Goal: Information Seeking & Learning: Learn about a topic

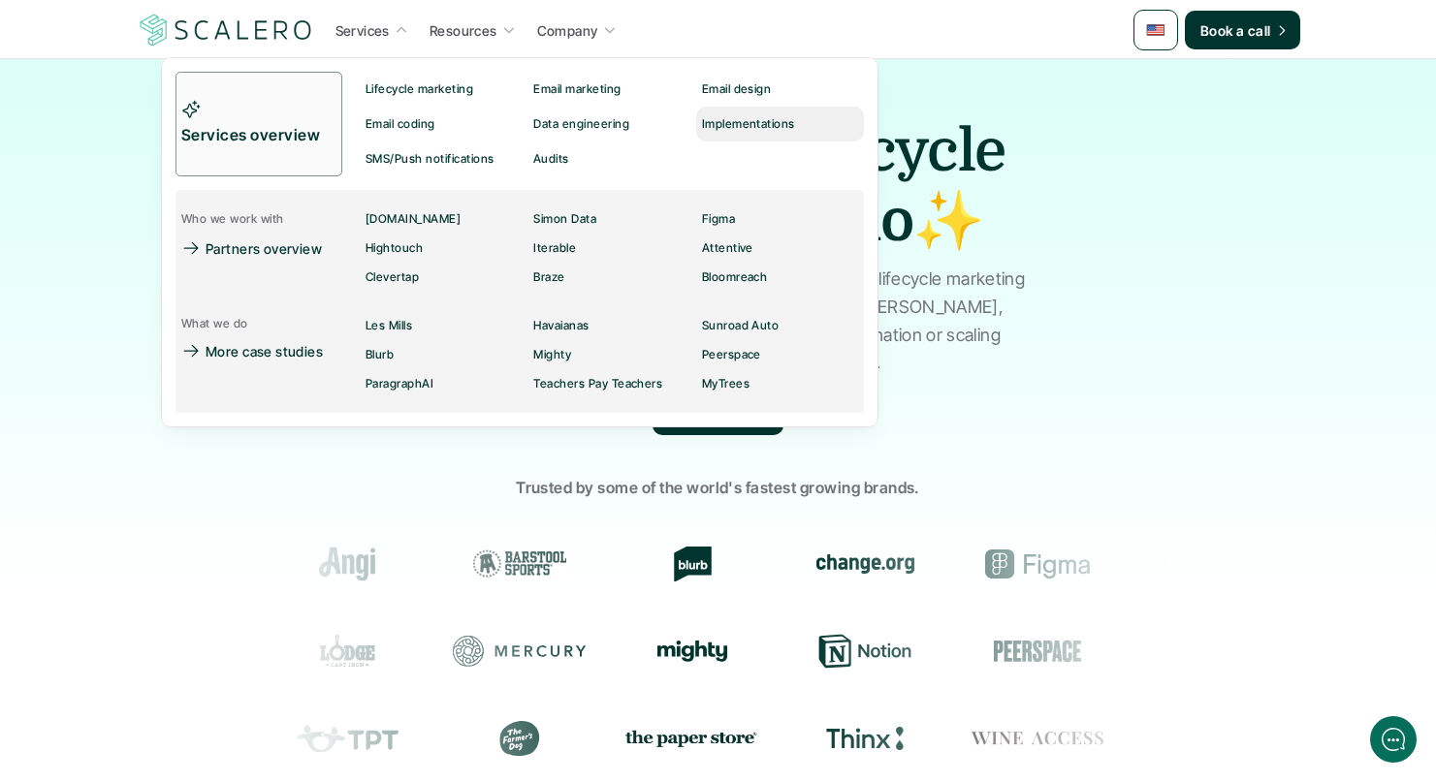
click at [727, 114] on div "Implementations" at bounding box center [753, 123] width 105 height 23
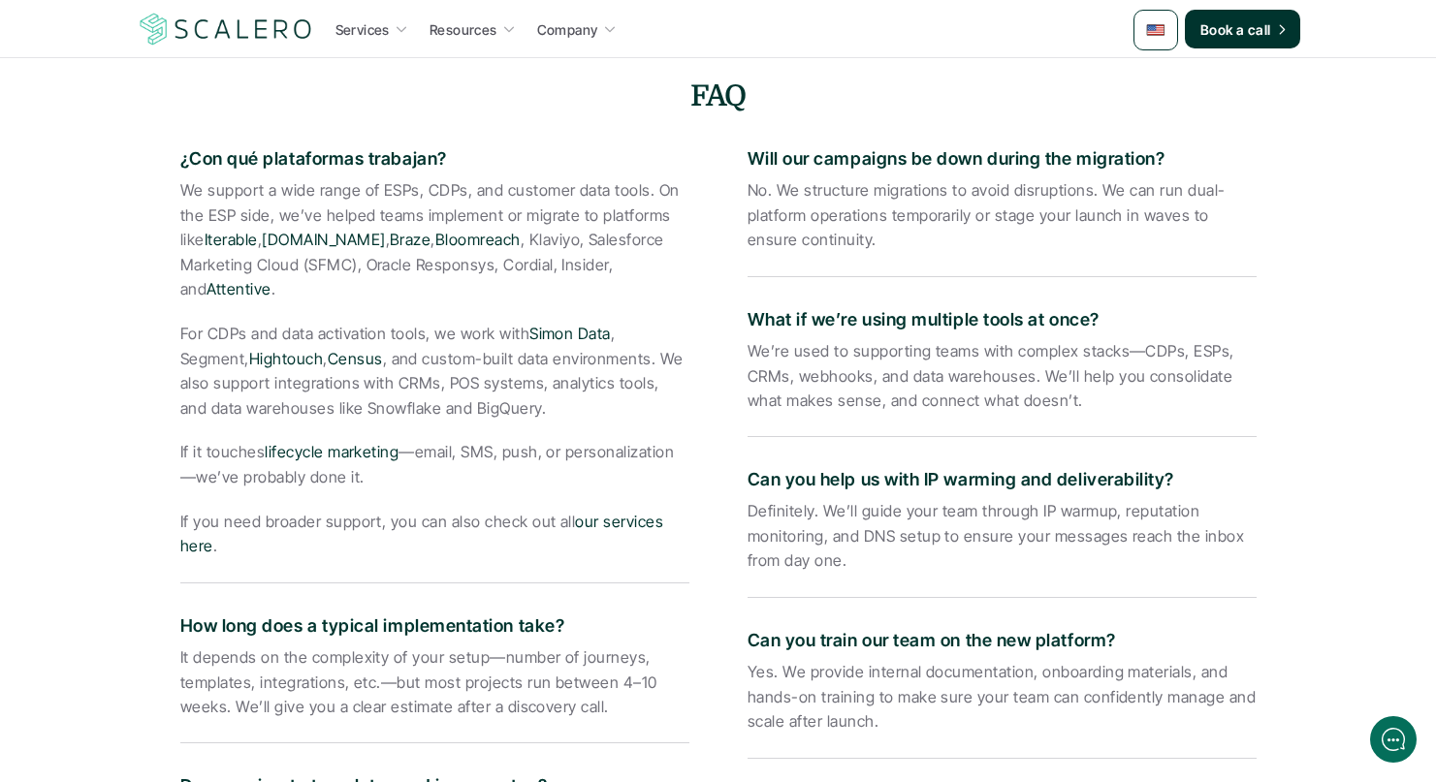
scroll to position [3227, 0]
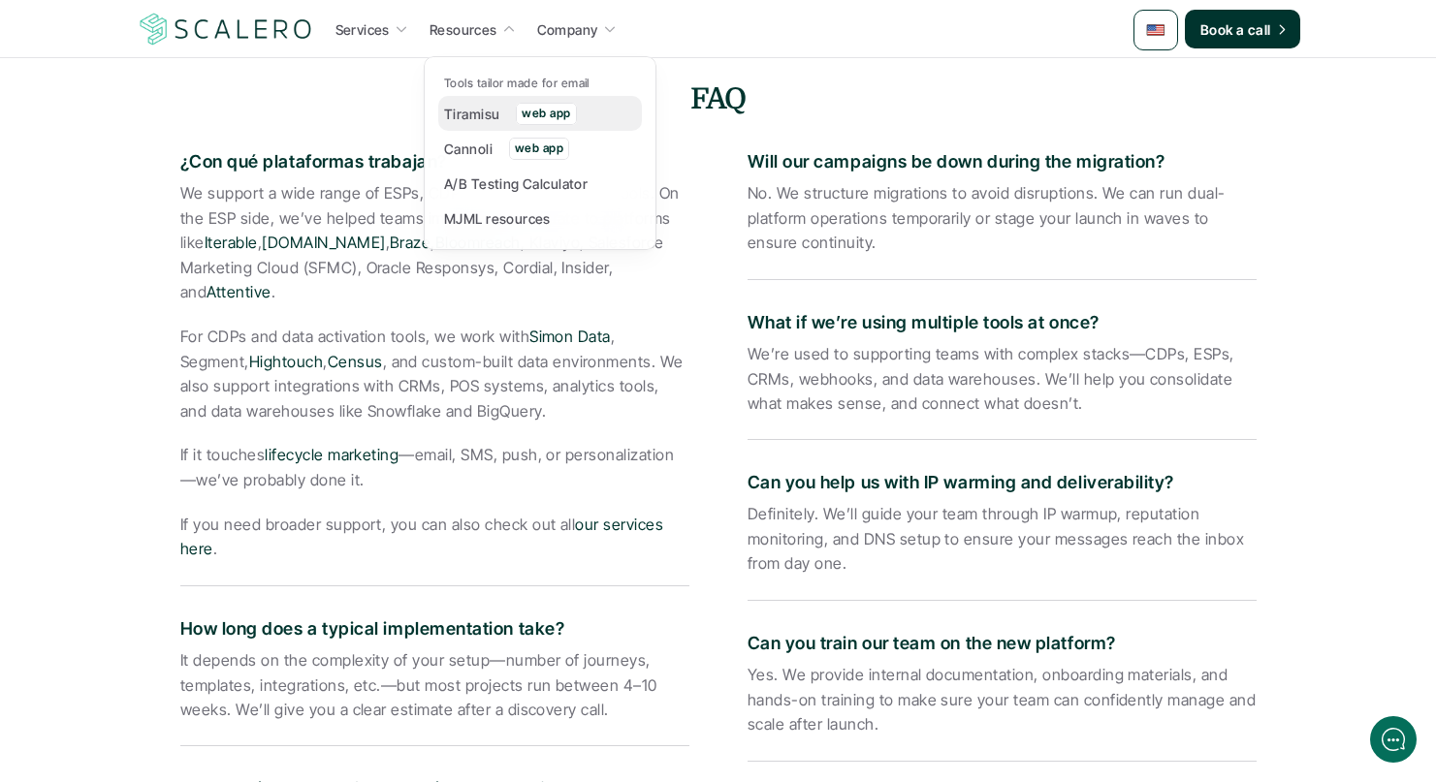
click at [479, 108] on p "Tiramisu" at bounding box center [471, 114] width 55 height 20
click at [471, 142] on p "Cannoli" at bounding box center [468, 149] width 48 height 20
click at [499, 208] on p "MJML resources" at bounding box center [497, 218] width 107 height 20
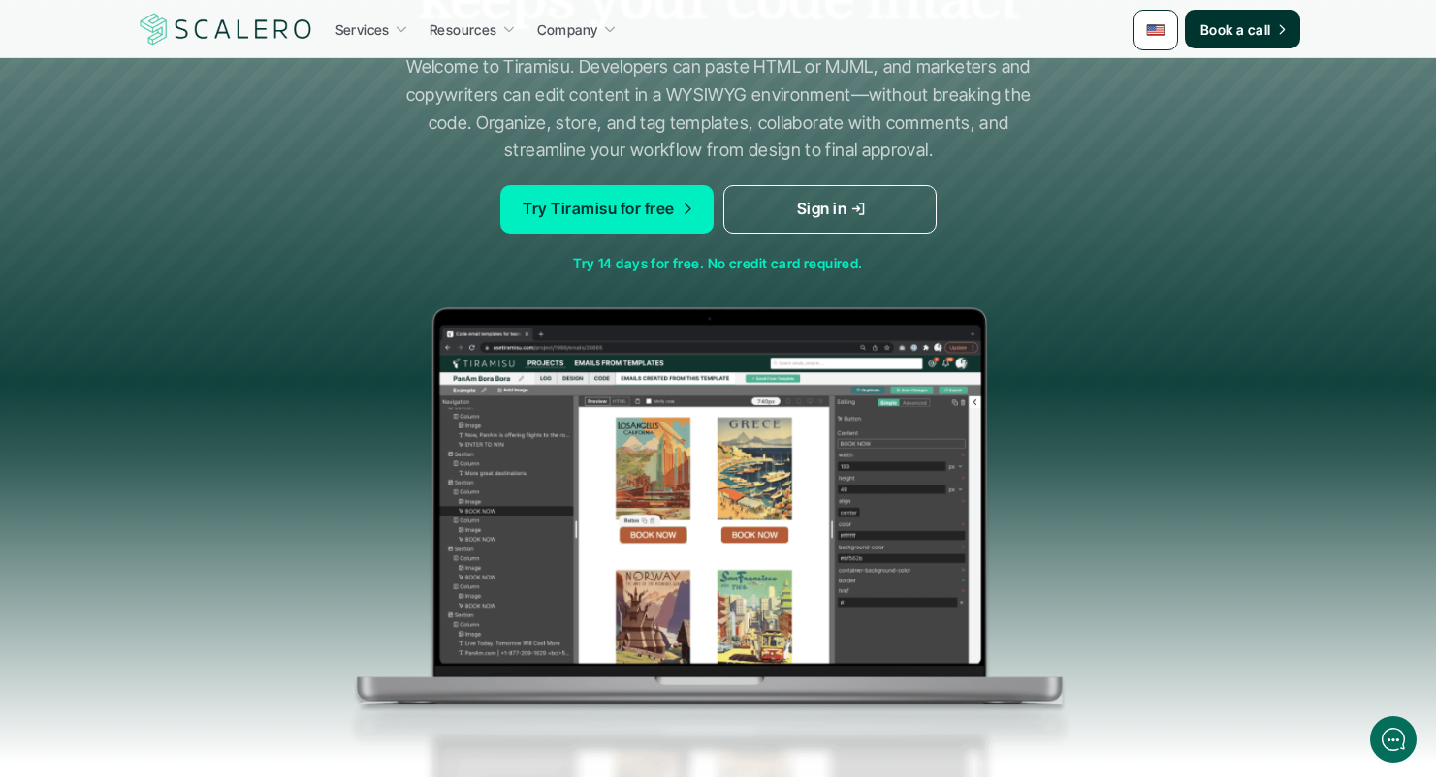
scroll to position [335, 0]
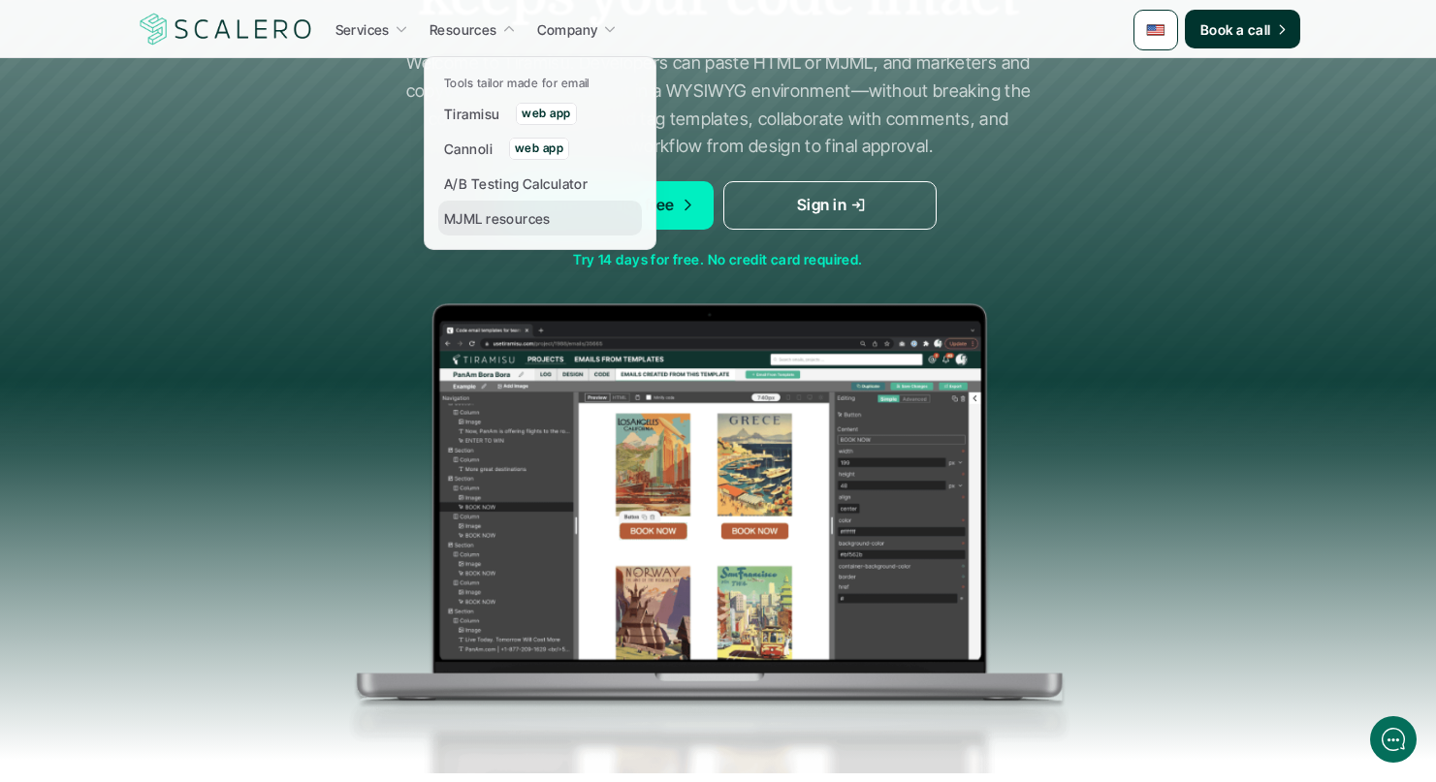
click at [502, 227] on p "MJML resources" at bounding box center [497, 218] width 107 height 20
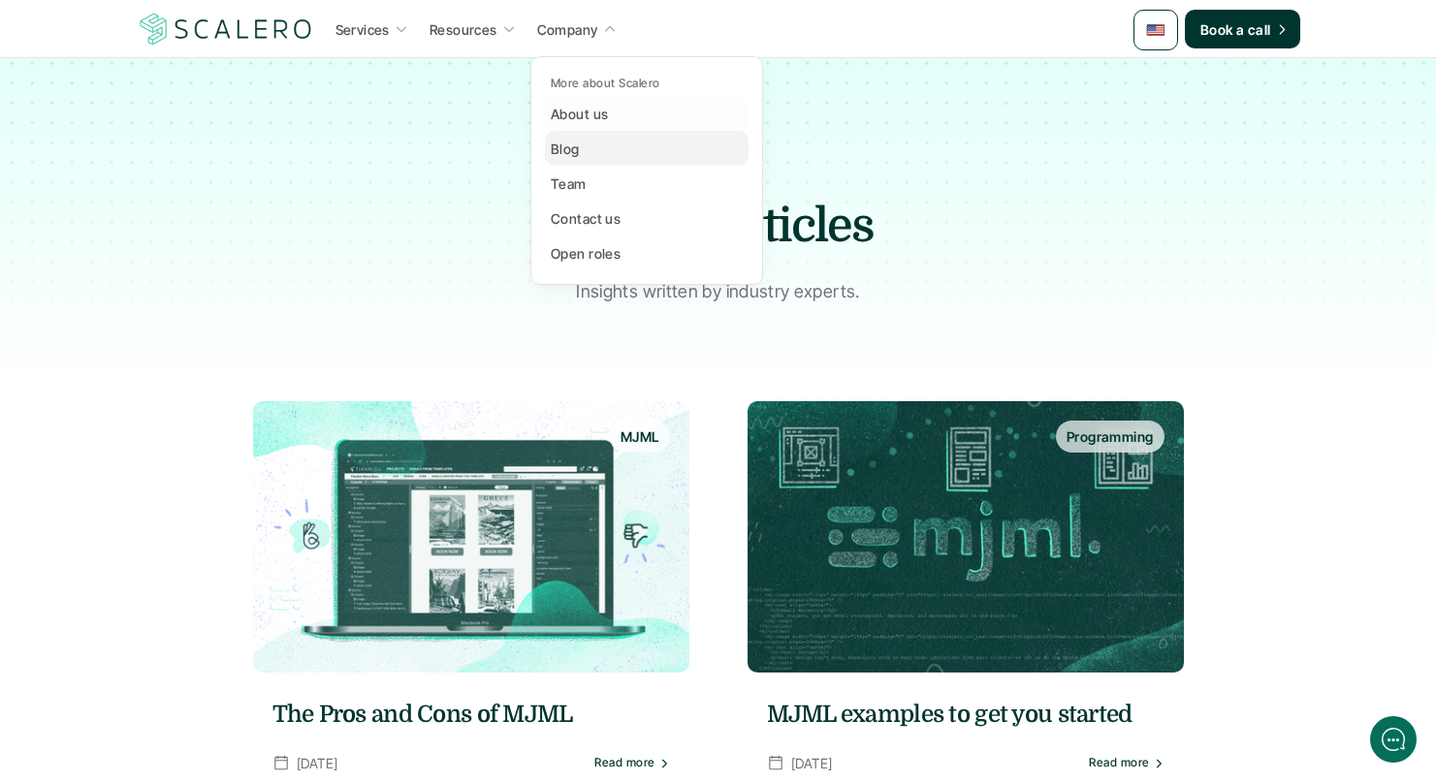
scroll to position [20, 0]
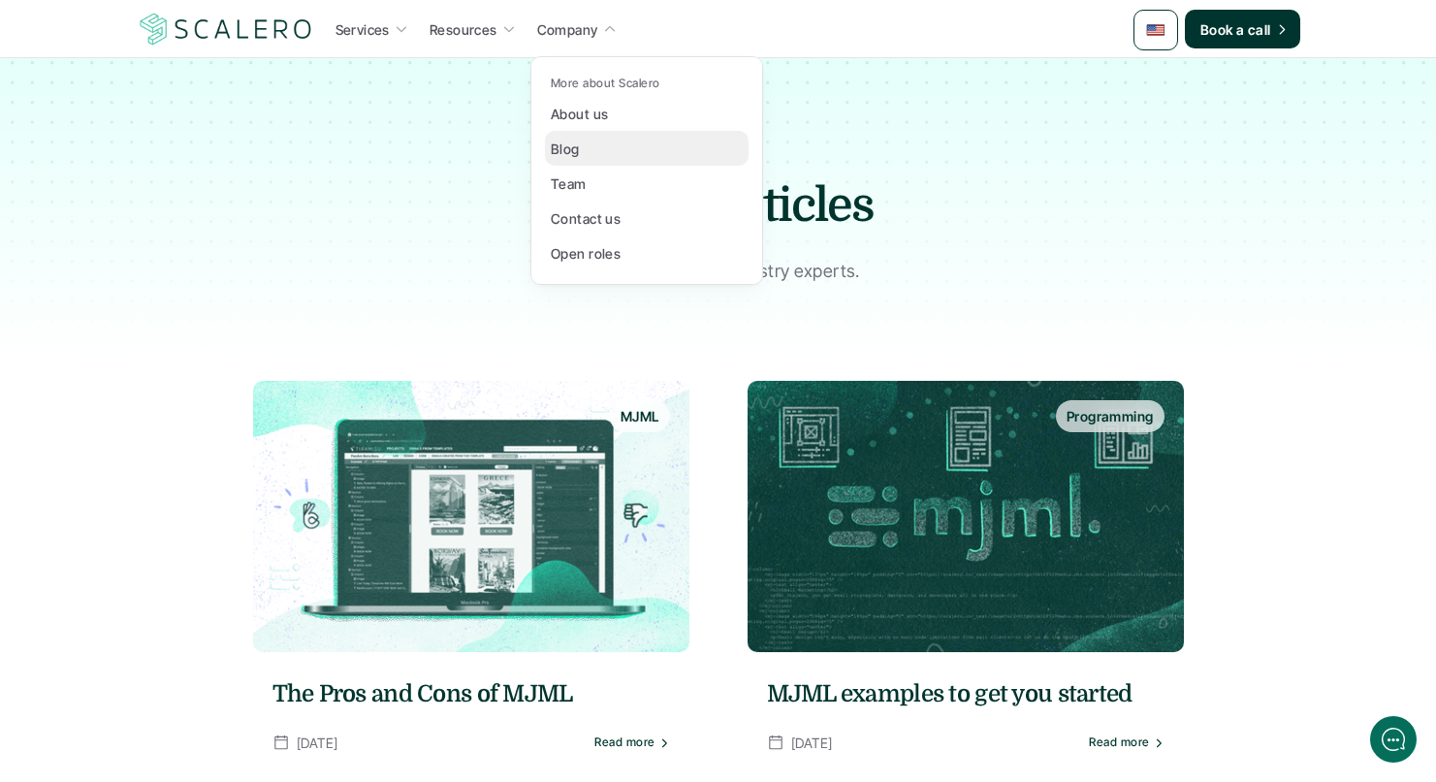
click at [569, 165] on link "Blog" at bounding box center [647, 148] width 204 height 35
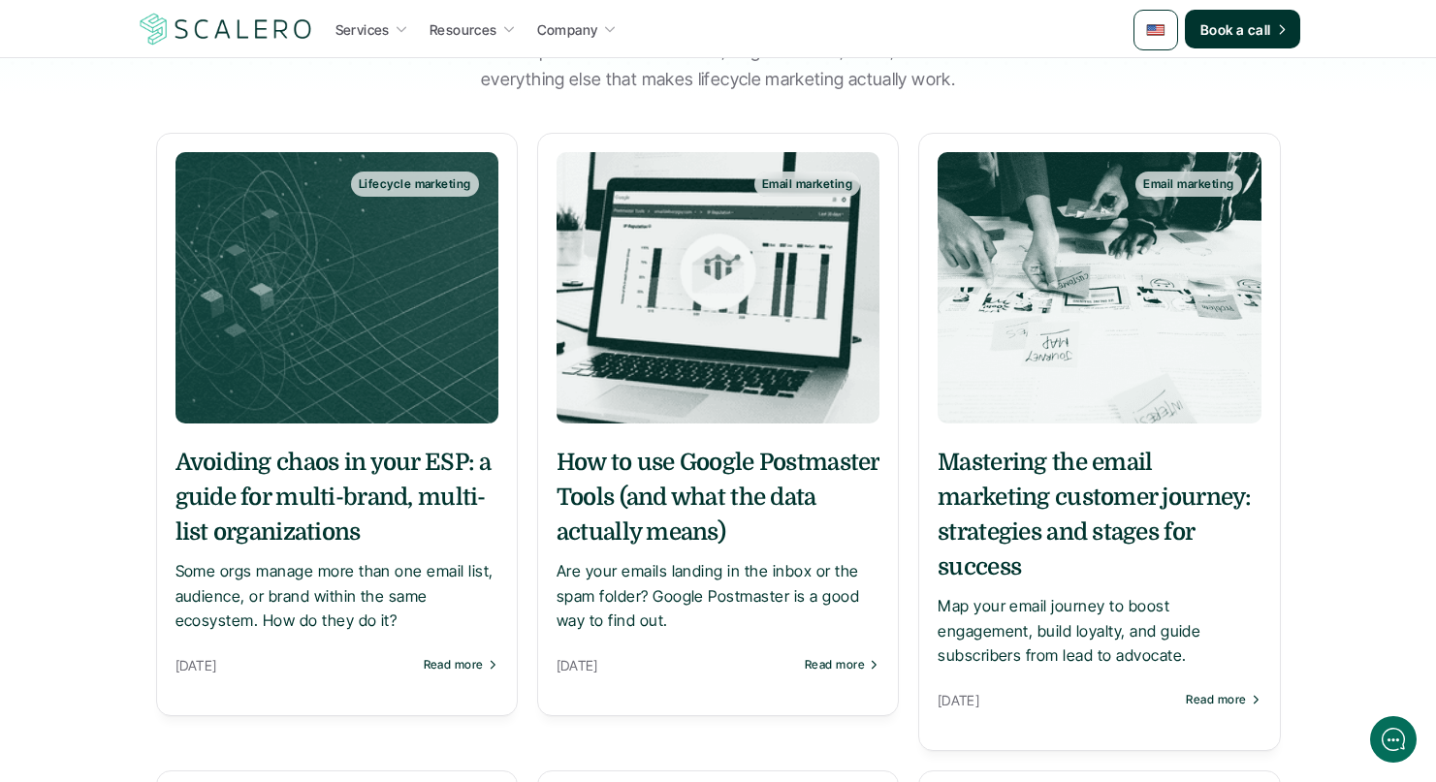
scroll to position [270, 0]
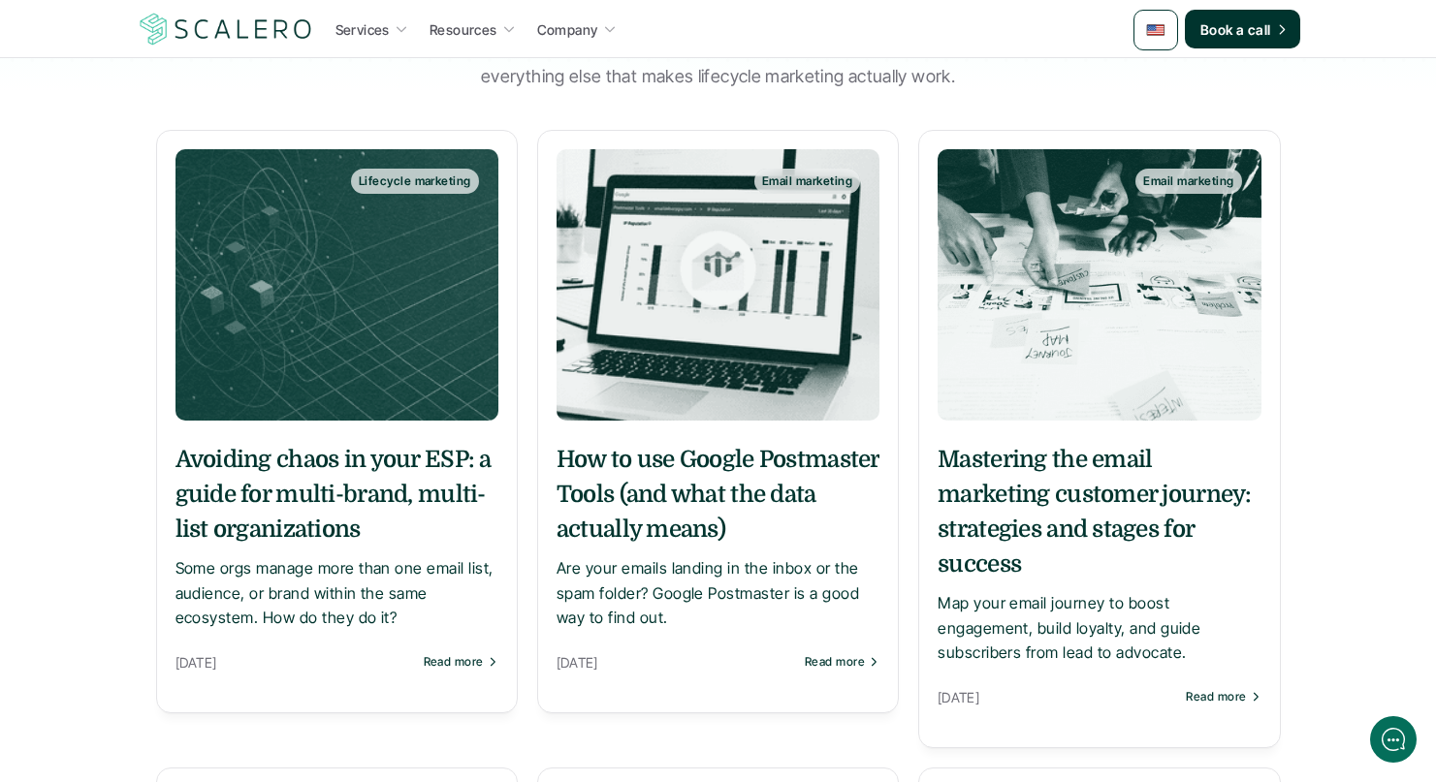
click at [323, 512] on h5 "Avoiding chaos in your ESP: a guide for multi-brand, multi-list organizations" at bounding box center [336, 494] width 323 height 105
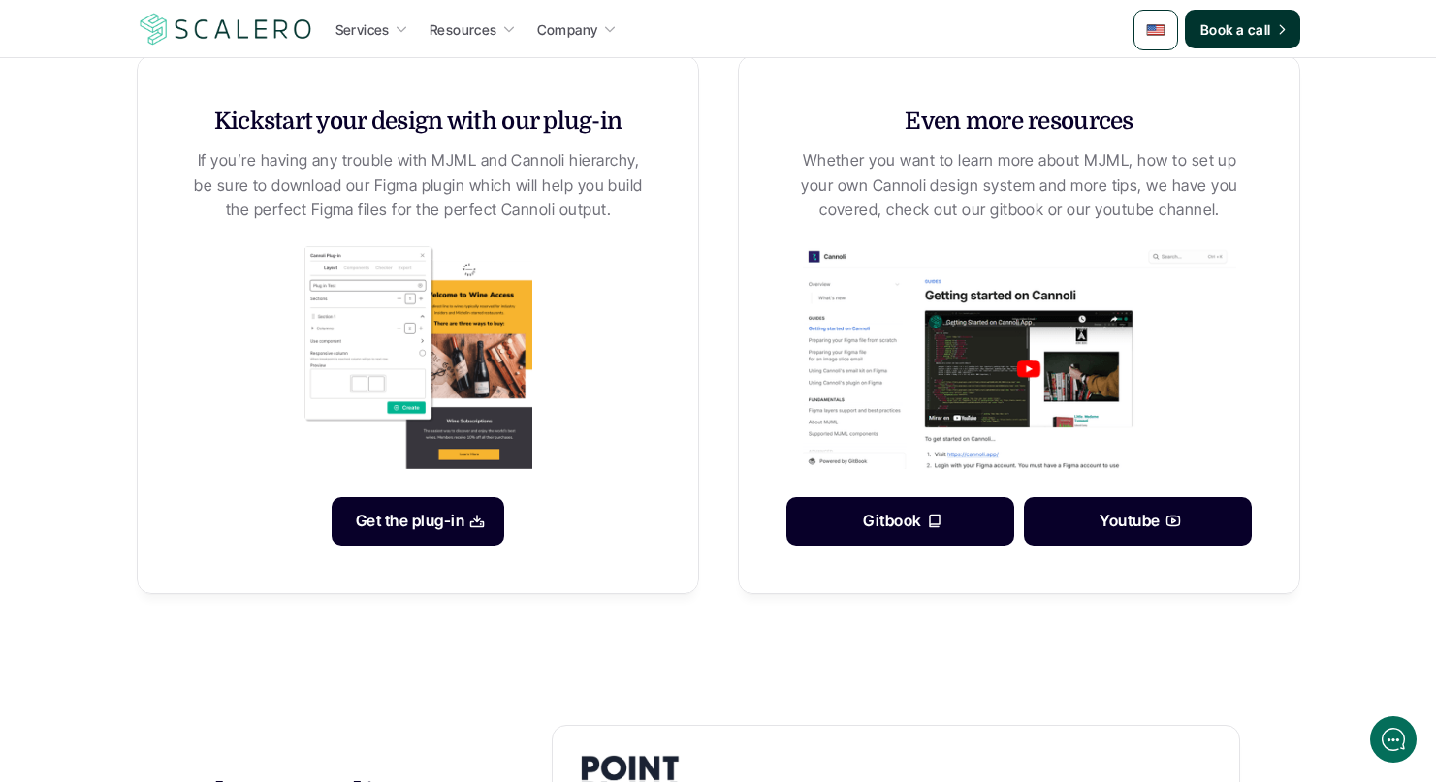
scroll to position [1059, 0]
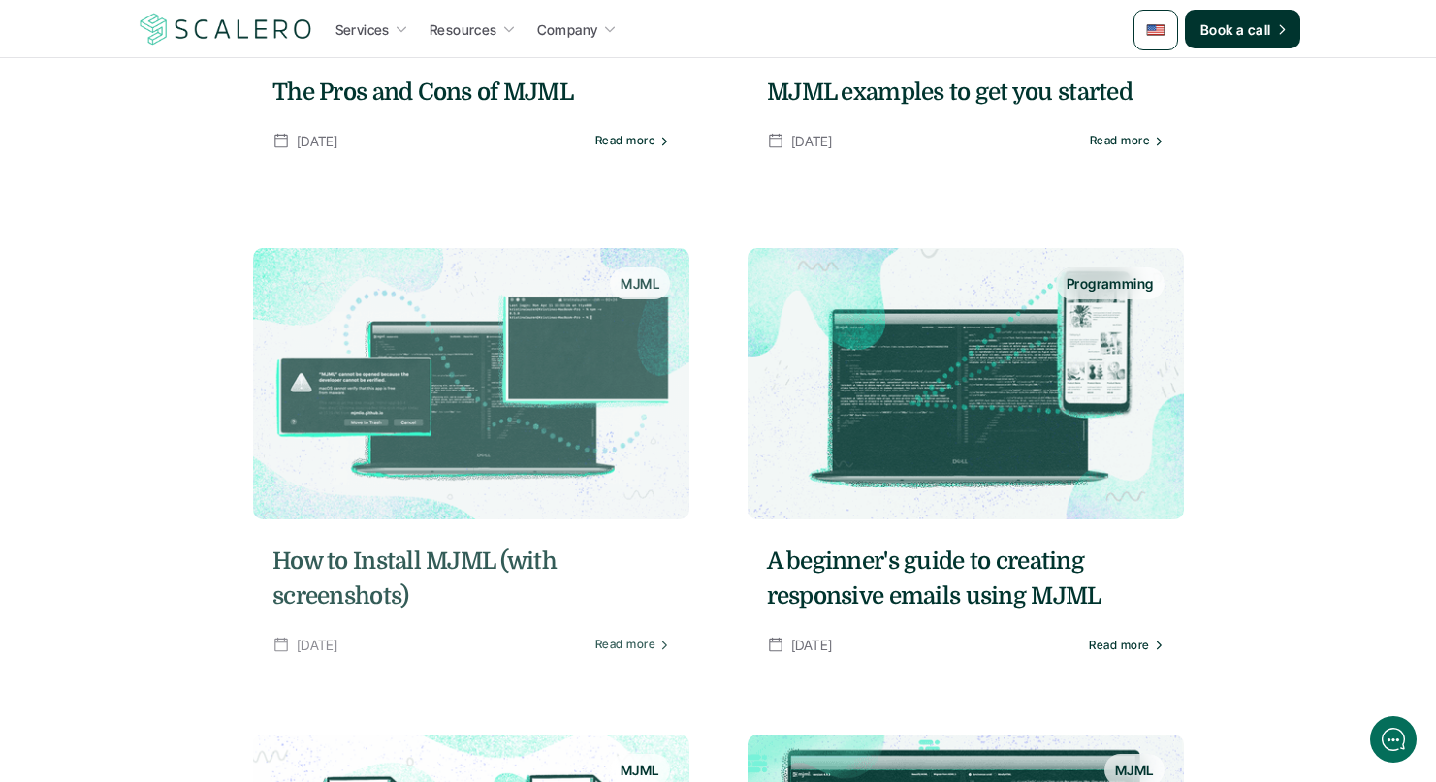
scroll to position [647, 0]
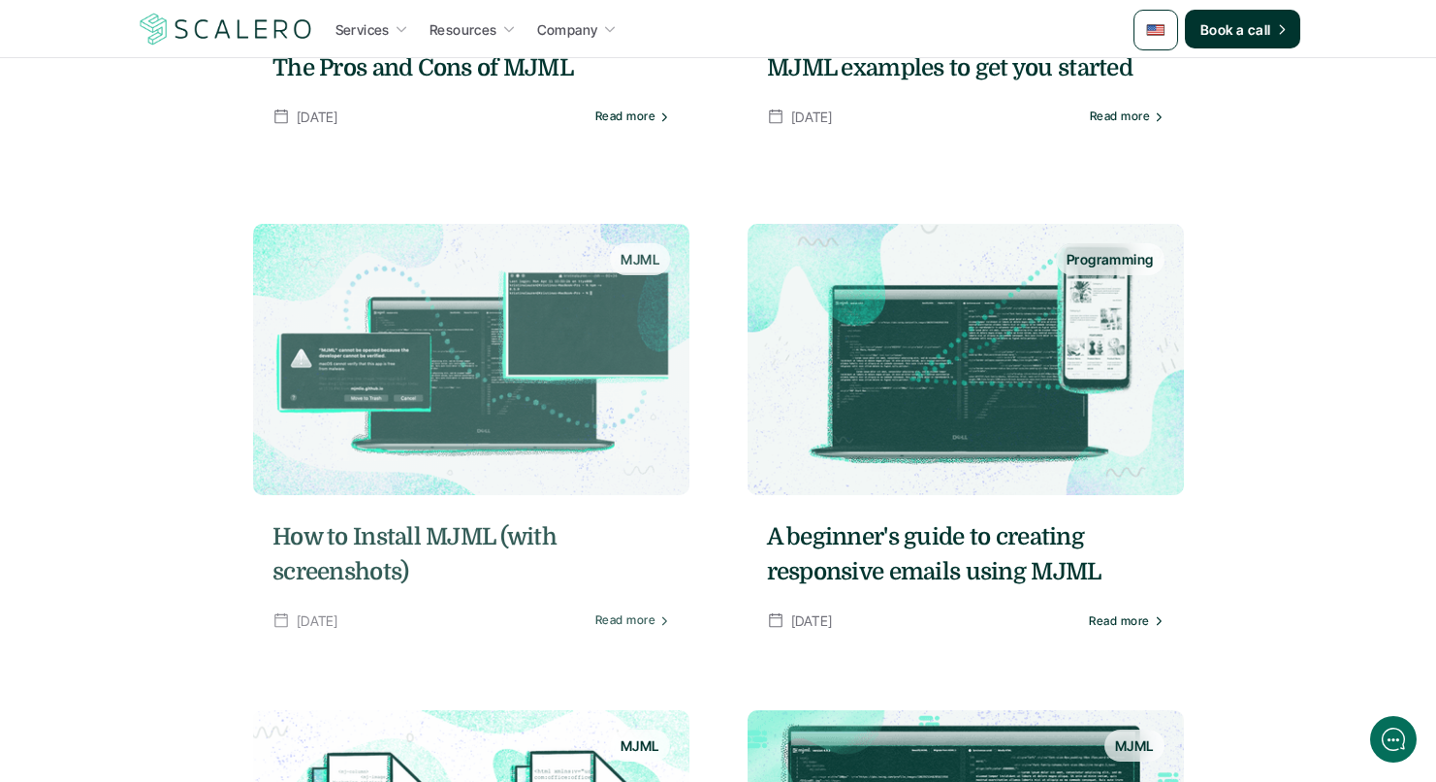
click at [513, 338] on img at bounding box center [471, 359] width 436 height 271
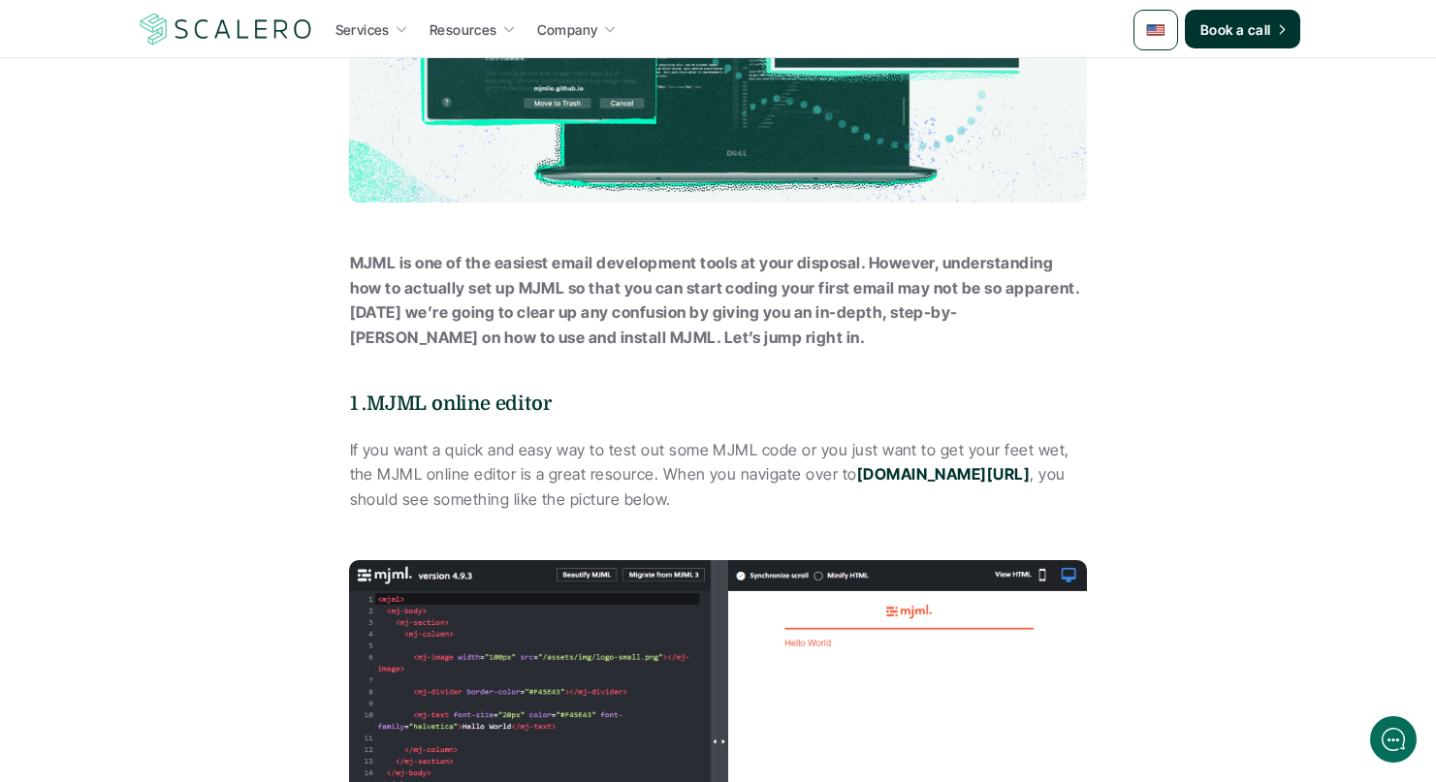
scroll to position [553, 0]
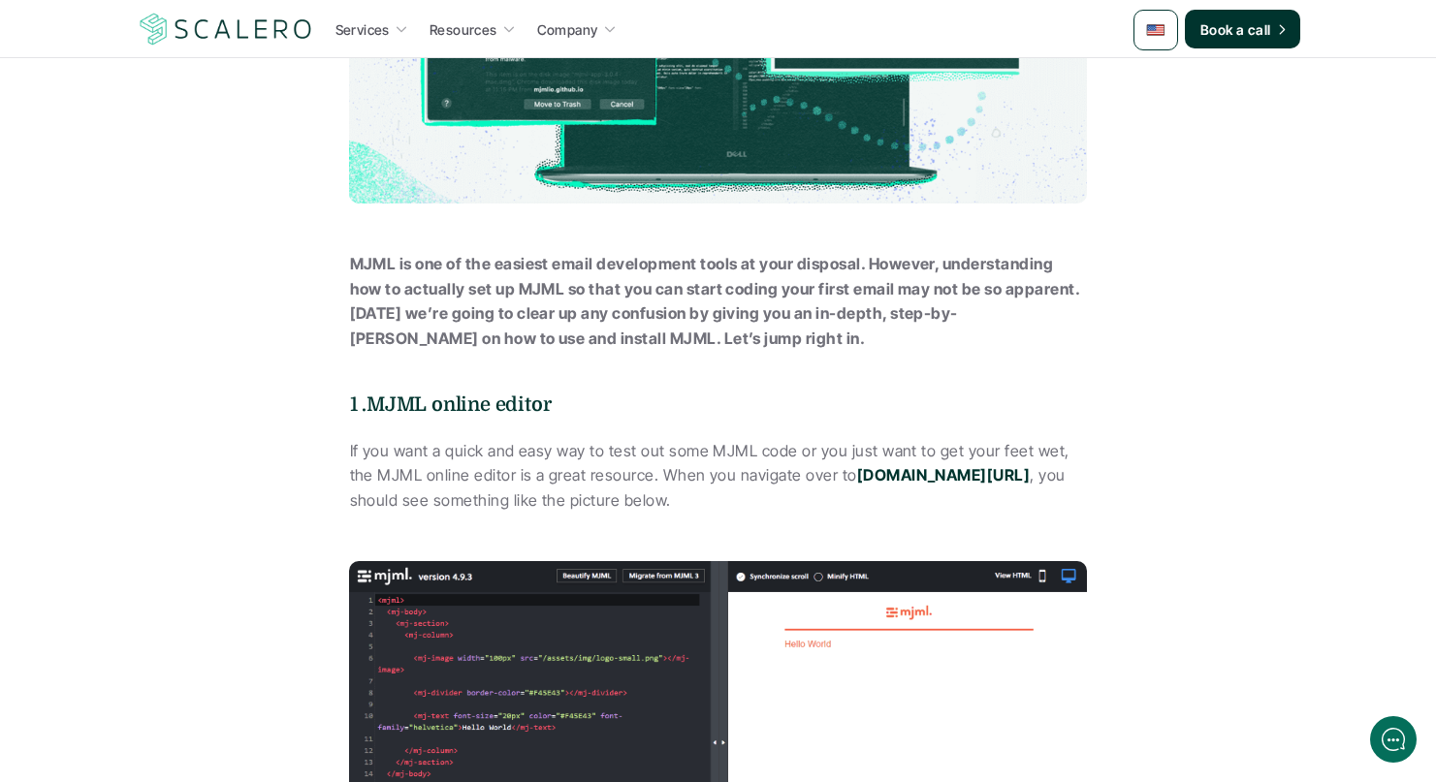
click at [529, 288] on strong "MJML is one of the easiest email development tools at your disposal. However, u…" at bounding box center [716, 301] width 733 height 94
copy strong "MJML"
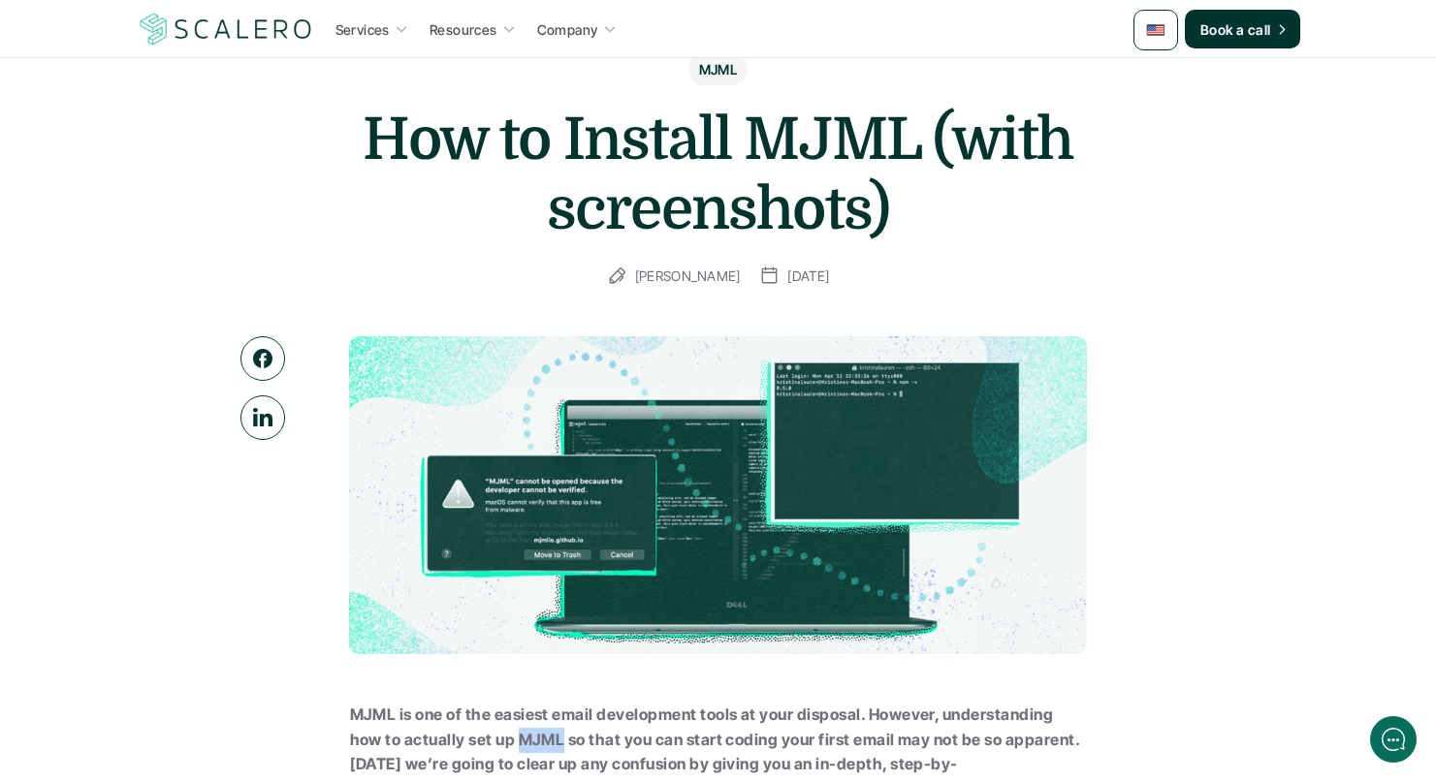
scroll to position [0, 0]
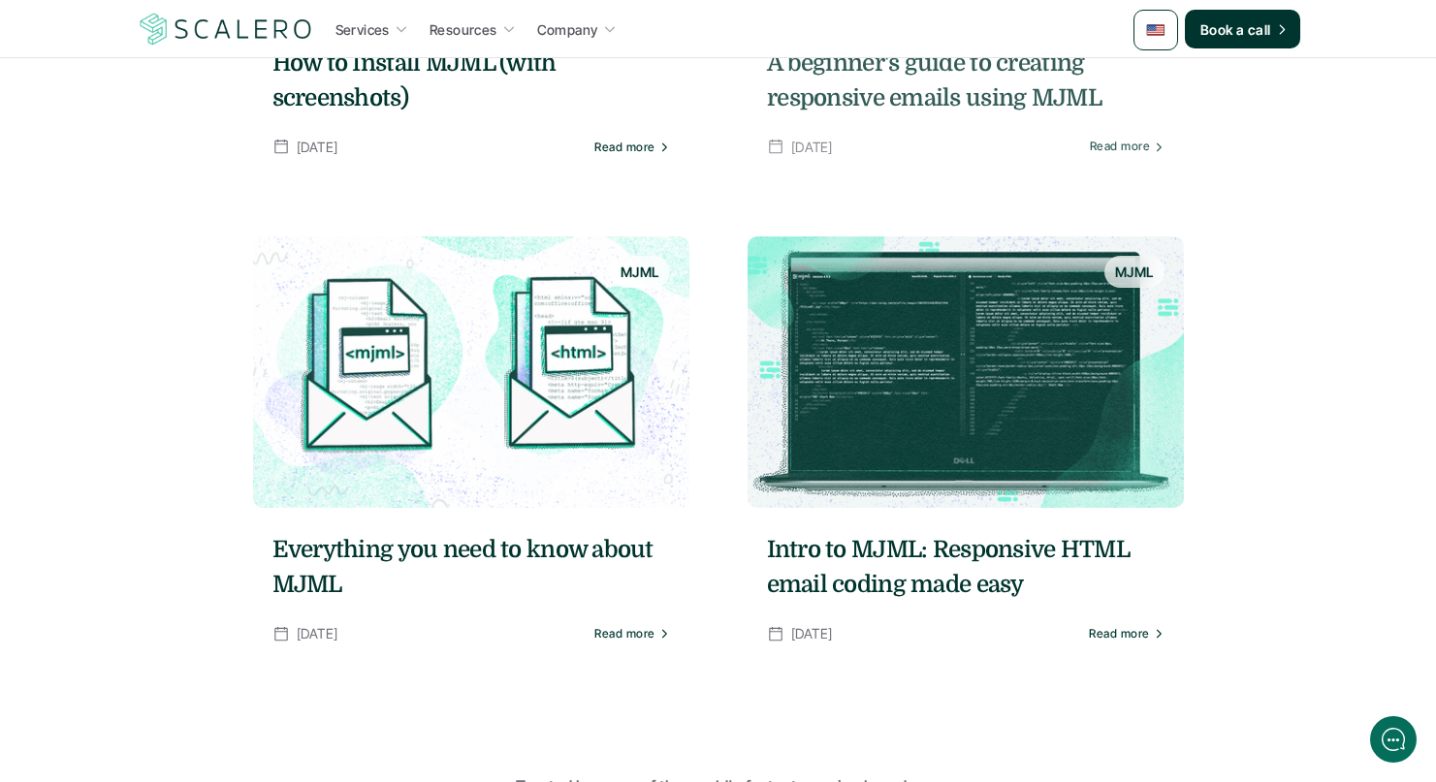
scroll to position [1131, 0]
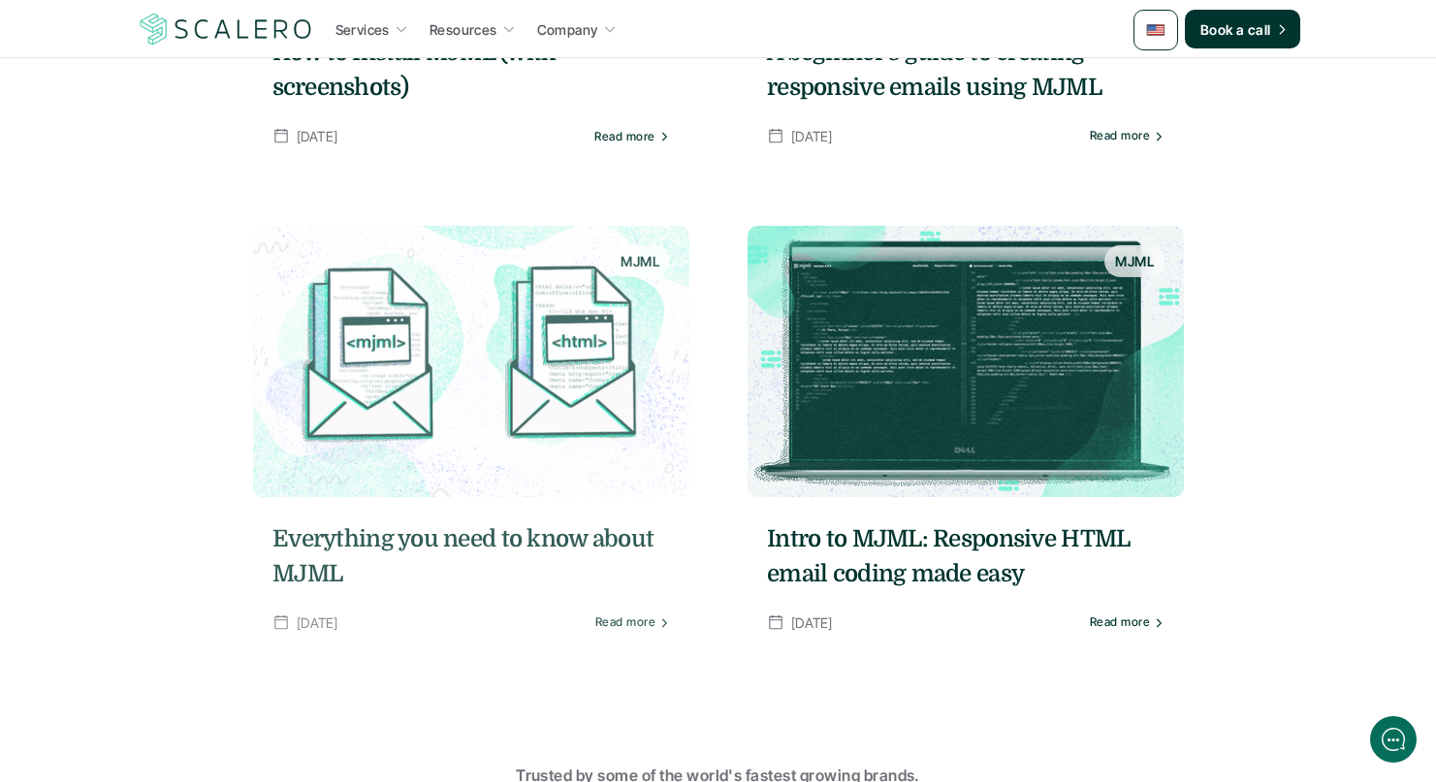
click at [543, 539] on h5 "Everything you need to know about MJML" at bounding box center [470, 557] width 397 height 70
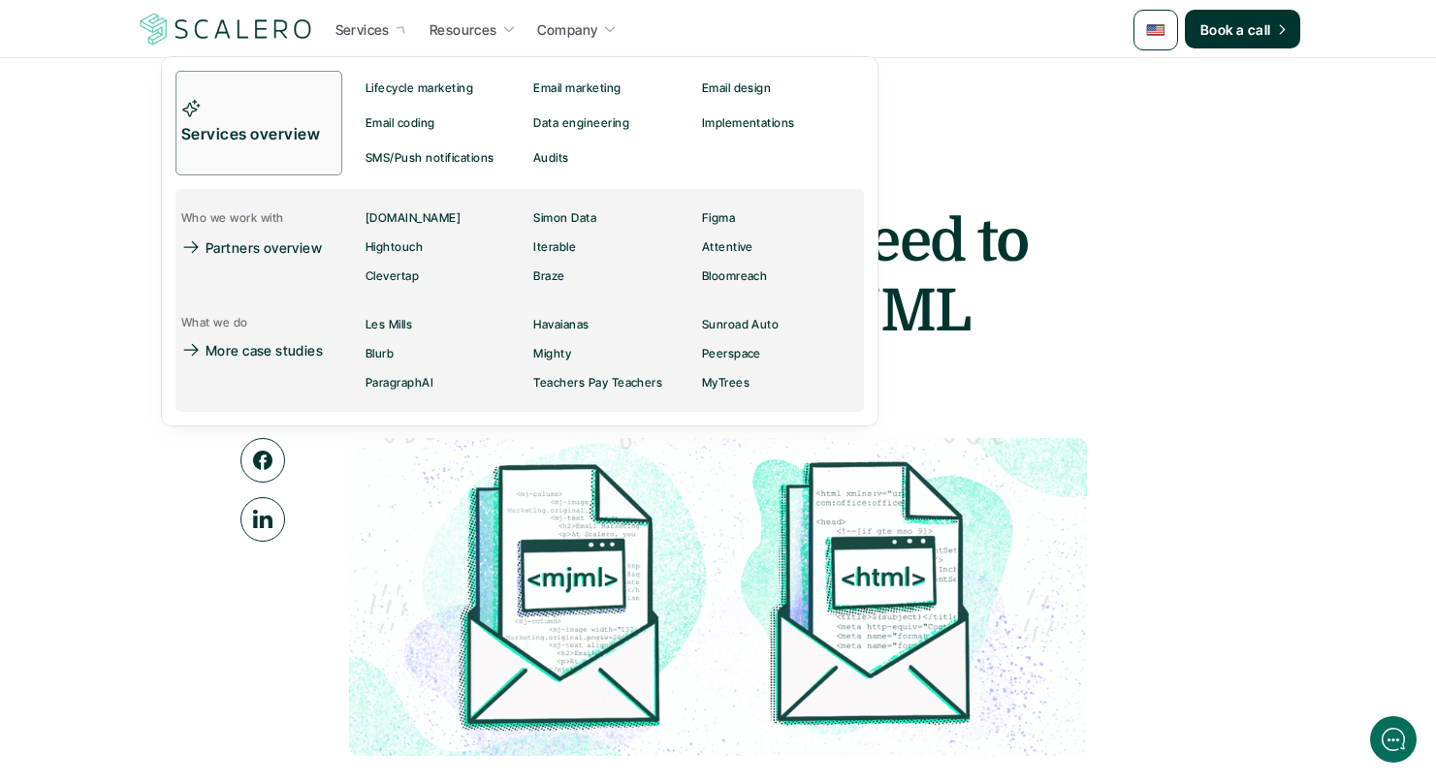
click at [397, 27] on icon at bounding box center [401, 28] width 18 height 18
click at [410, 327] on p "Les Mills" at bounding box center [388, 325] width 47 height 14
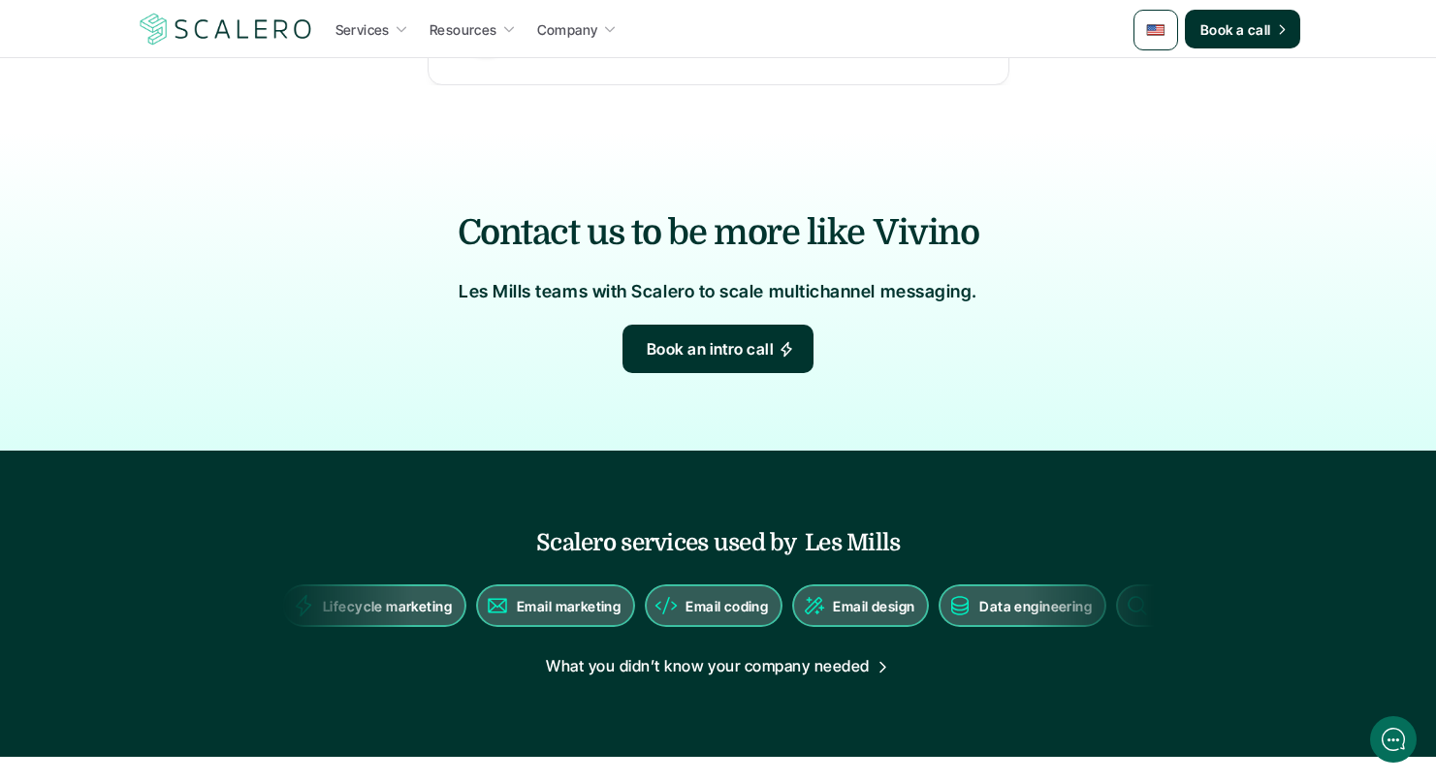
scroll to position [1414, 0]
